Goal: Find specific page/section

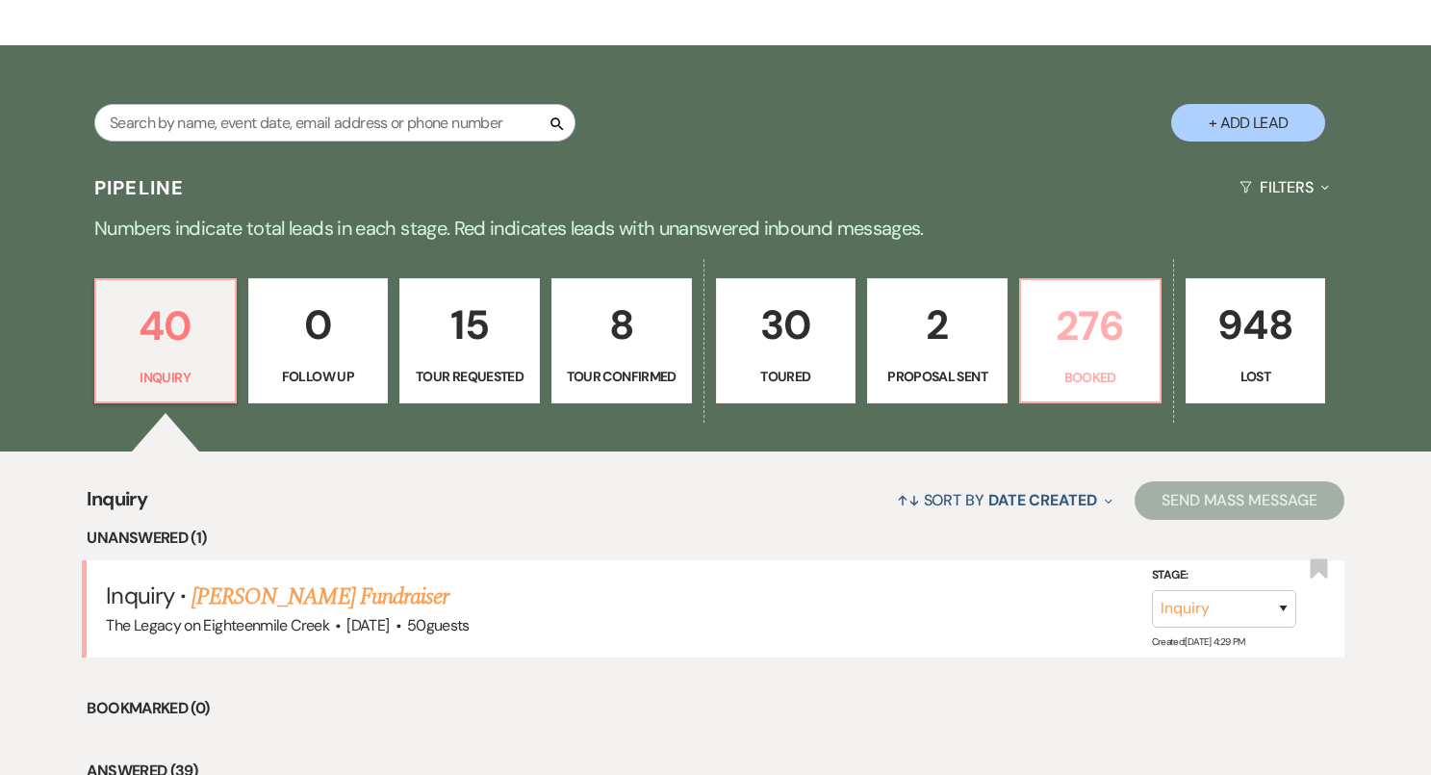
click at [1082, 349] on p "276" at bounding box center [1089, 325] width 115 height 64
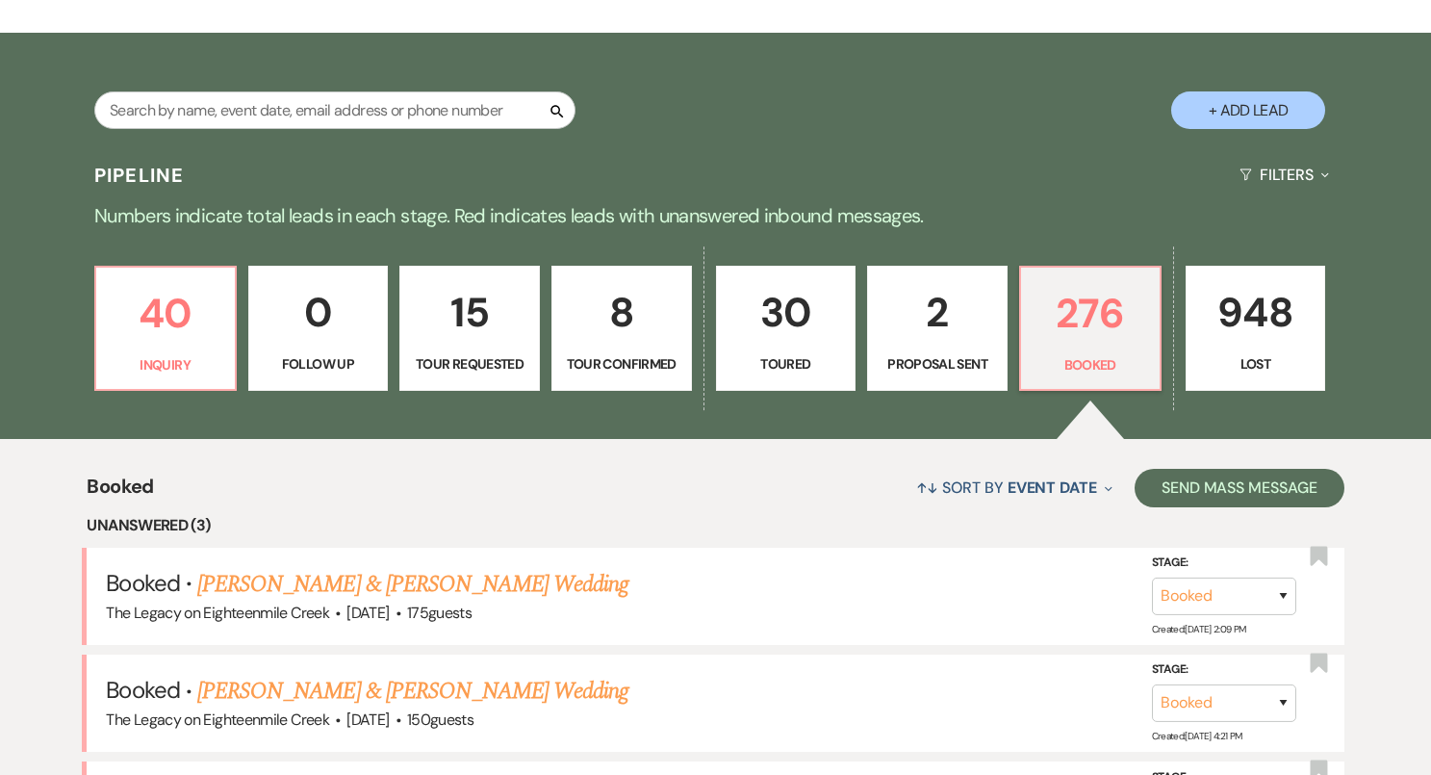
scroll to position [286, 0]
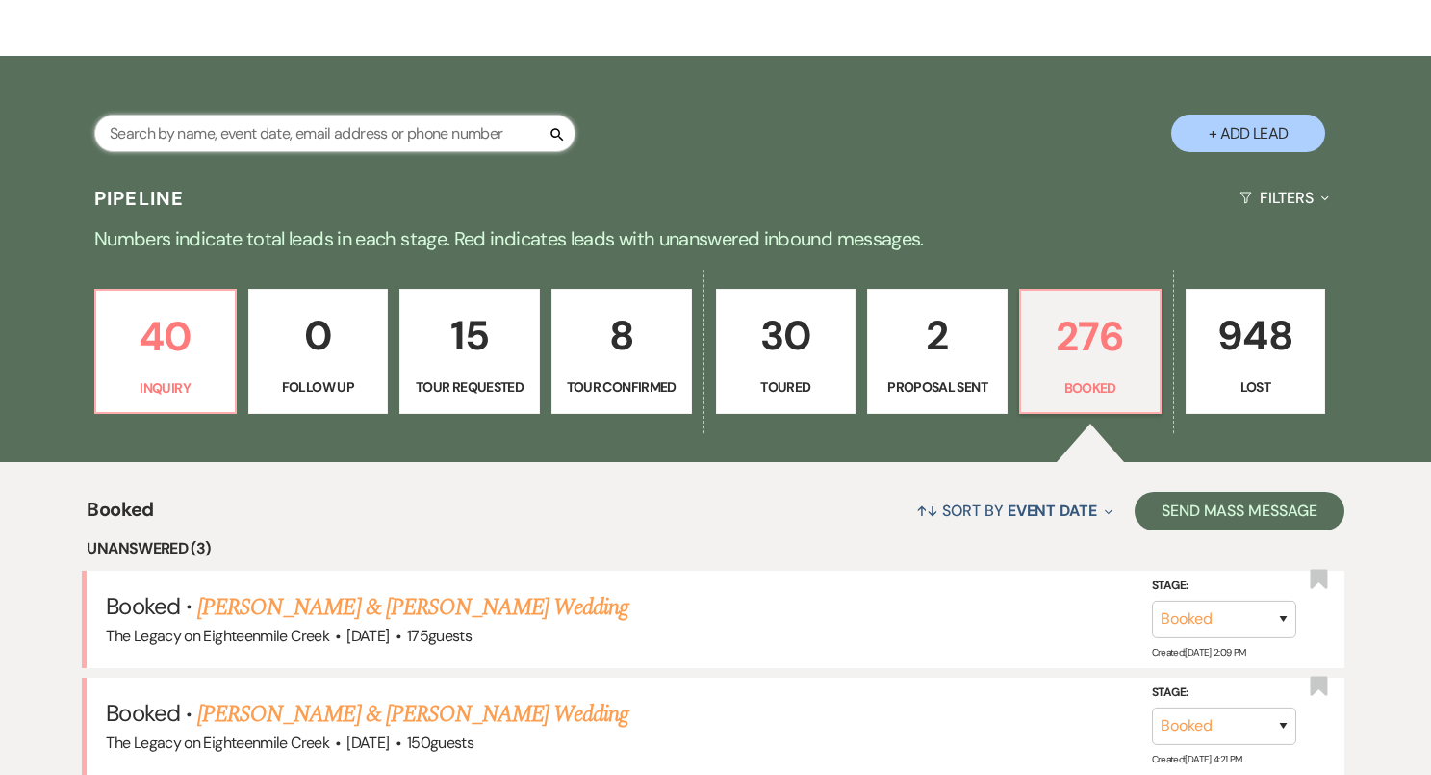
click at [438, 140] on input "text" at bounding box center [334, 133] width 481 height 38
type input "[PERSON_NAME]"
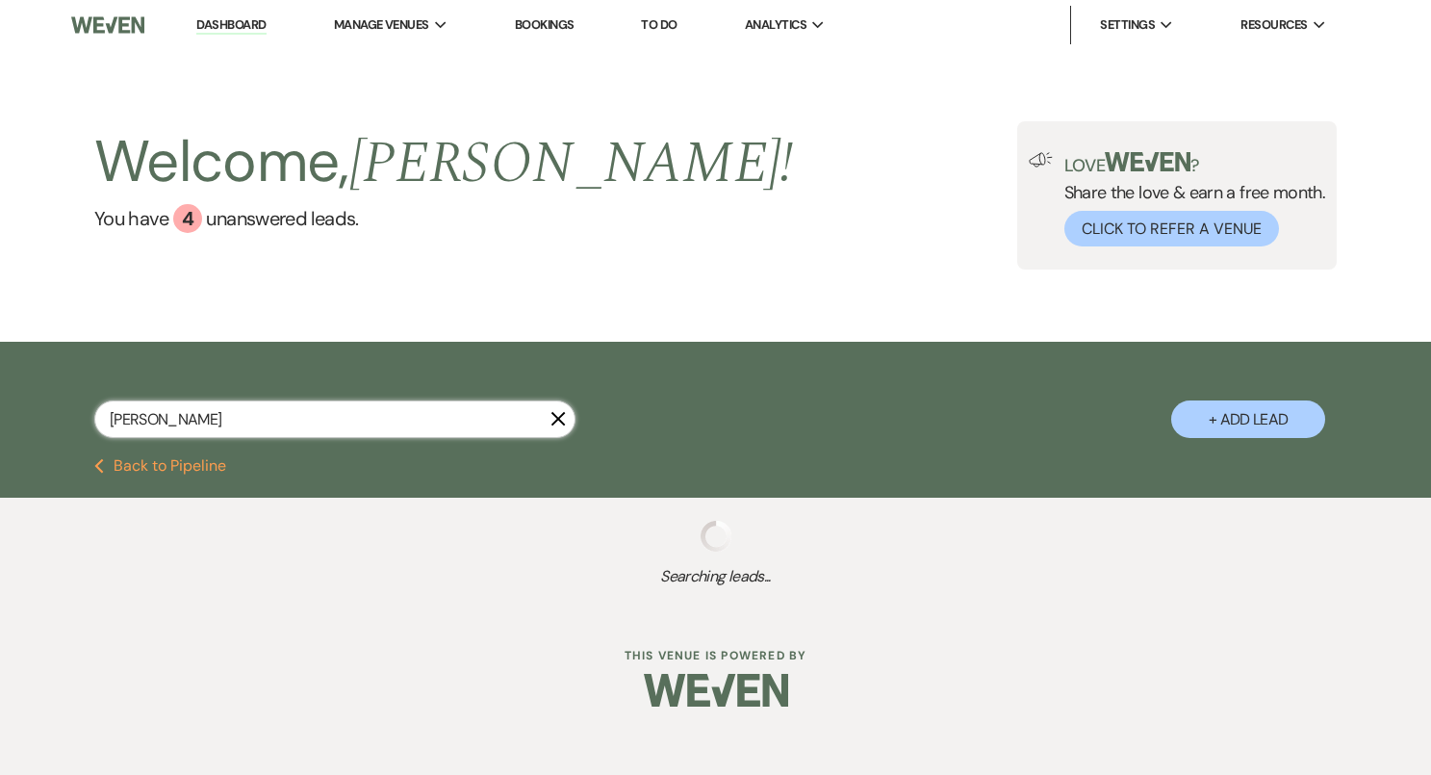
select select "8"
select select "10"
select select "8"
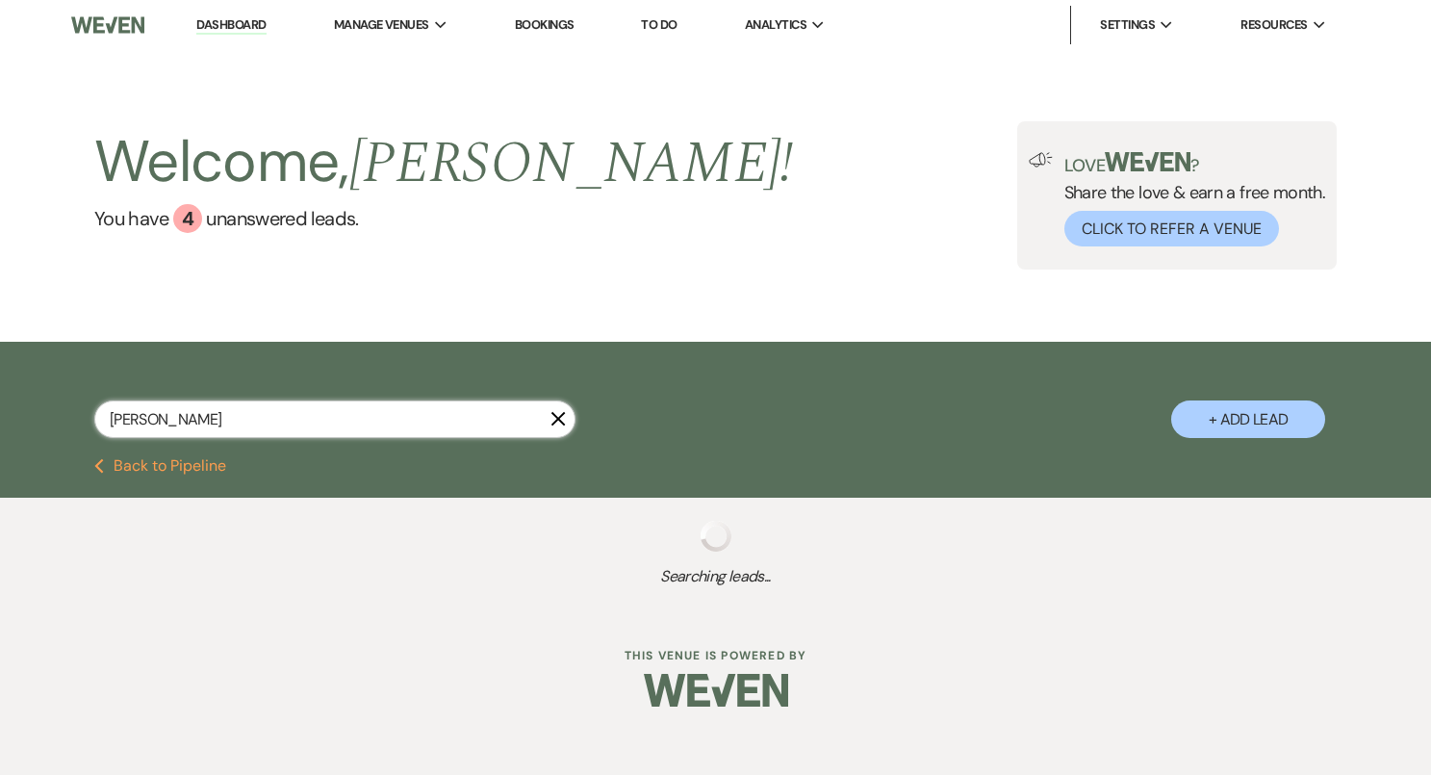
select select "1"
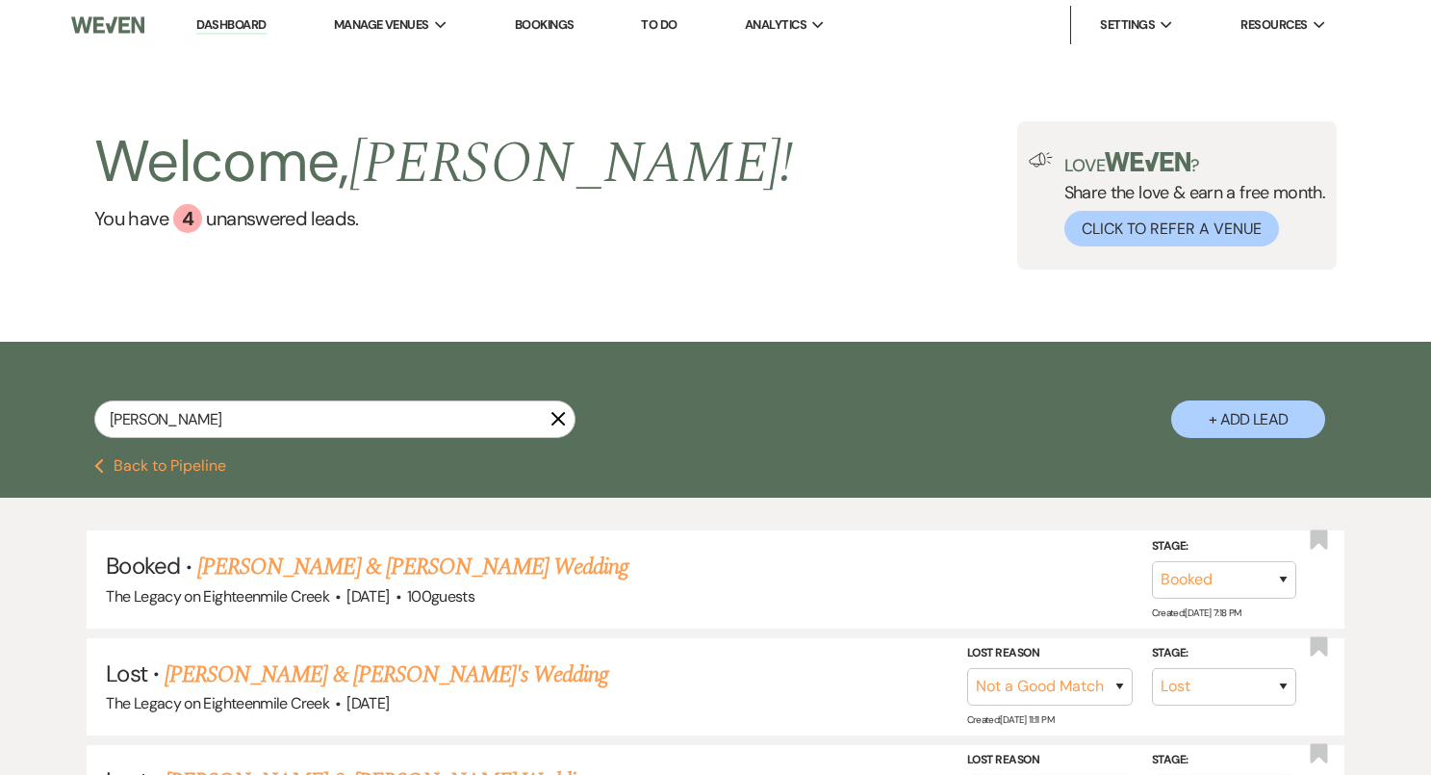
click at [486, 570] on link "[PERSON_NAME] & [PERSON_NAME] Wedding" at bounding box center [412, 566] width 431 height 35
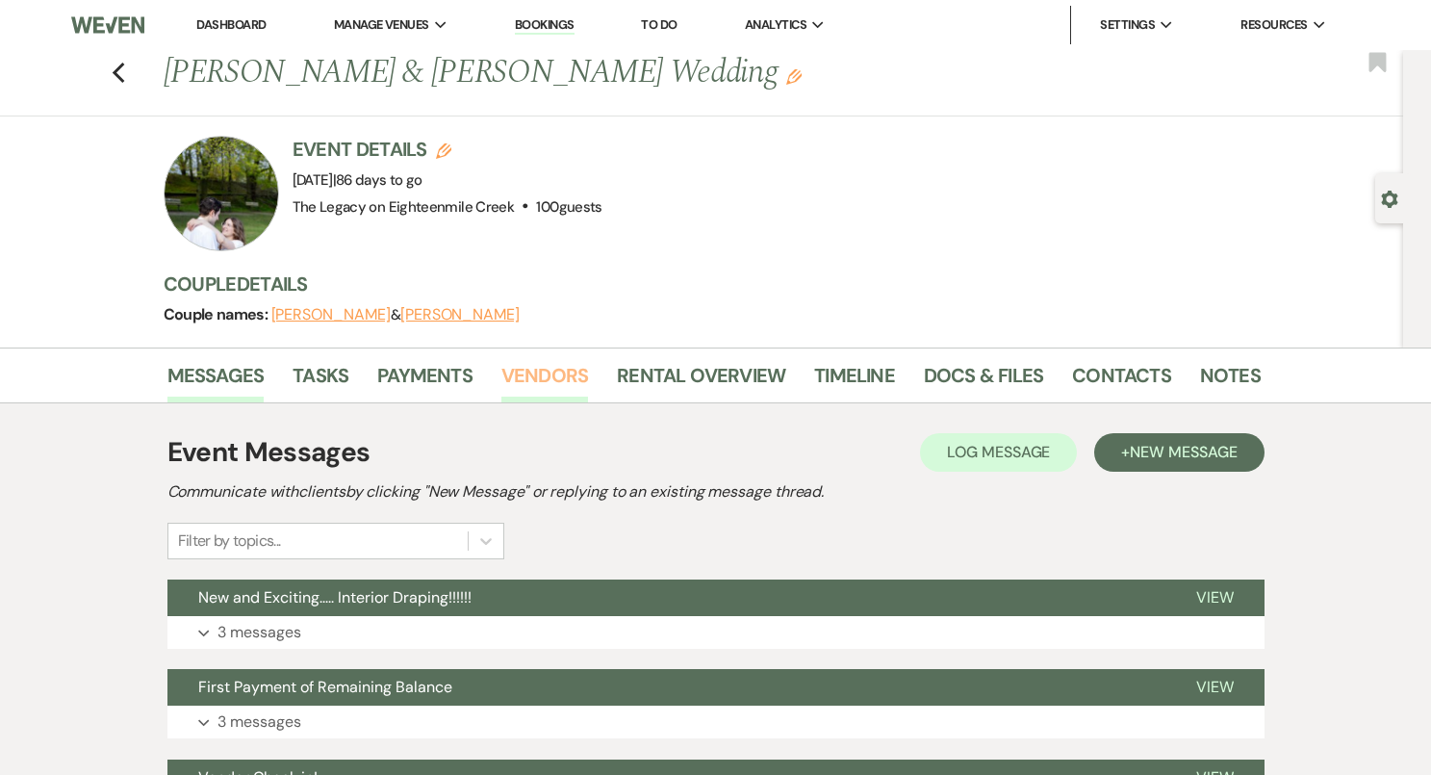
click at [544, 372] on link "Vendors" at bounding box center [544, 381] width 87 height 42
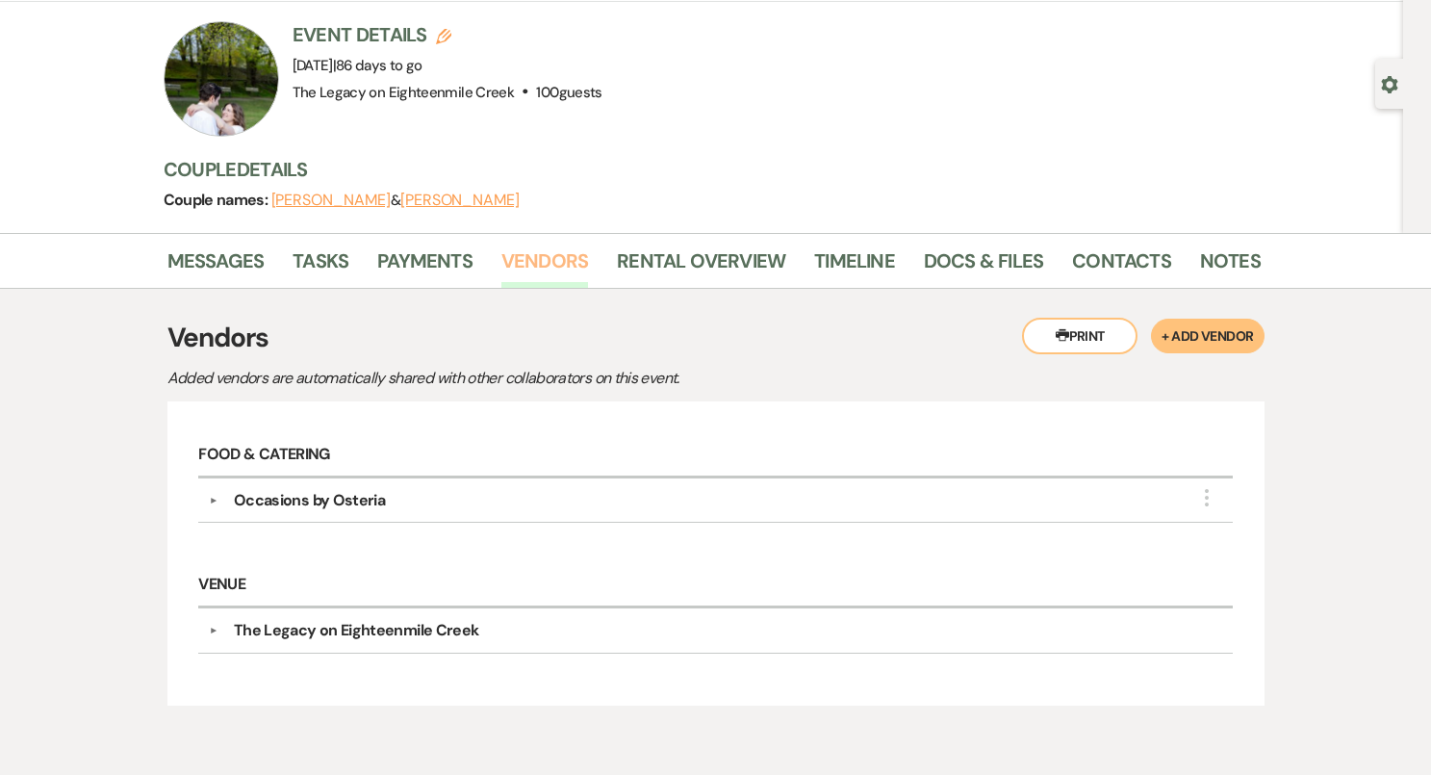
scroll to position [126, 0]
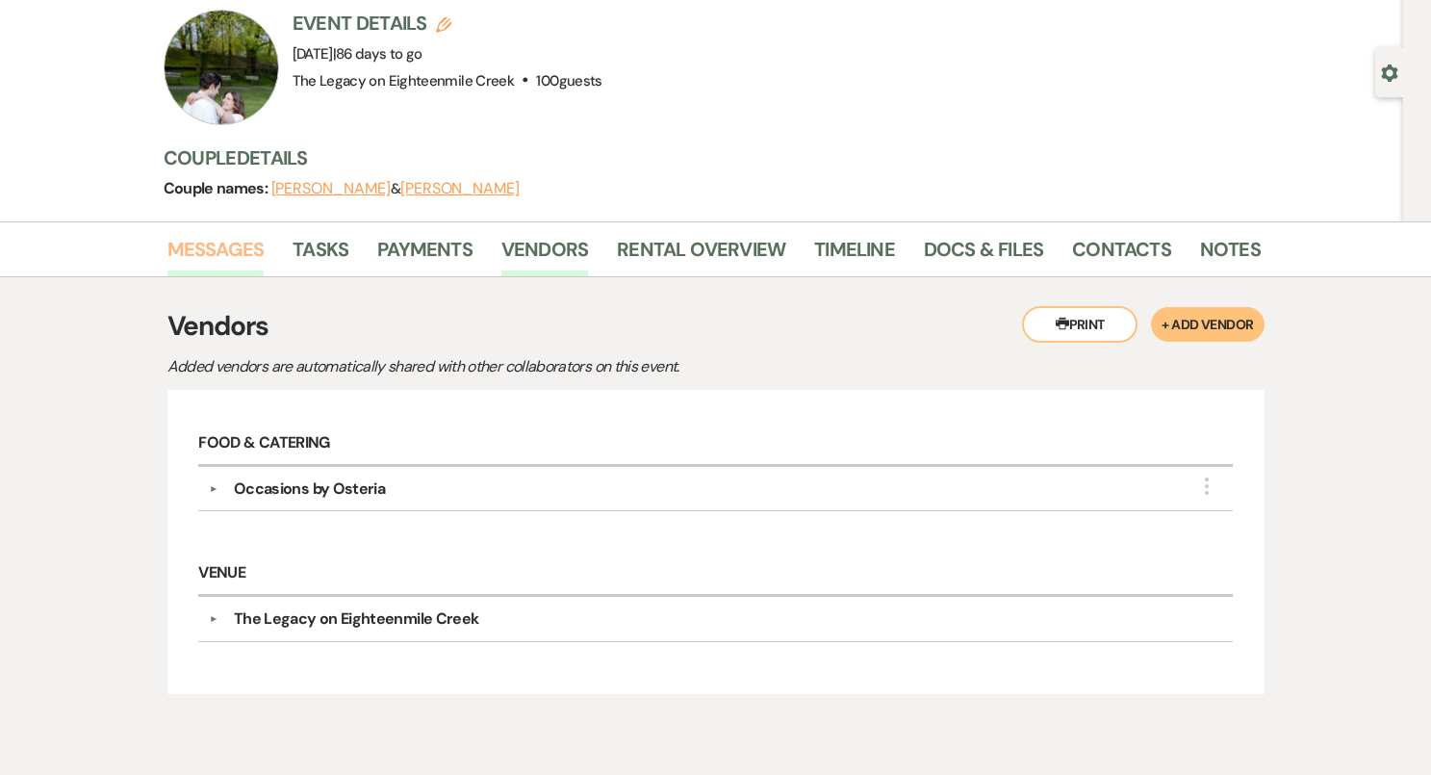
click at [232, 254] on link "Messages" at bounding box center [215, 255] width 97 height 42
